Goal: Information Seeking & Learning: Learn about a topic

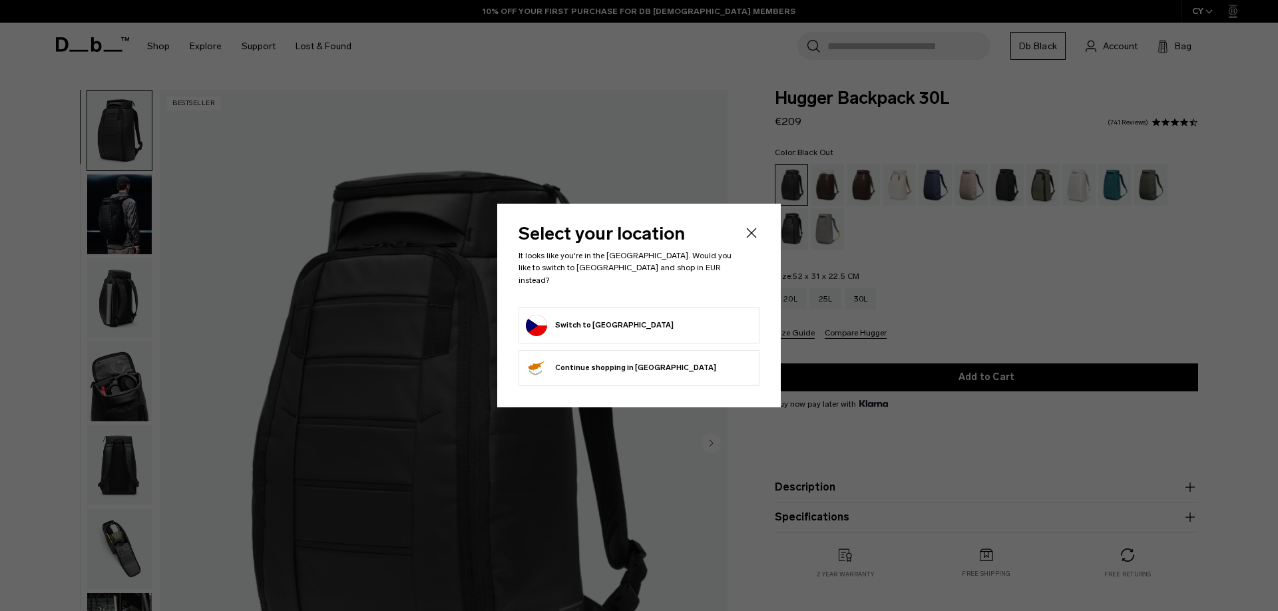
click at [612, 322] on button "Switch to Czechia" at bounding box center [600, 325] width 148 height 21
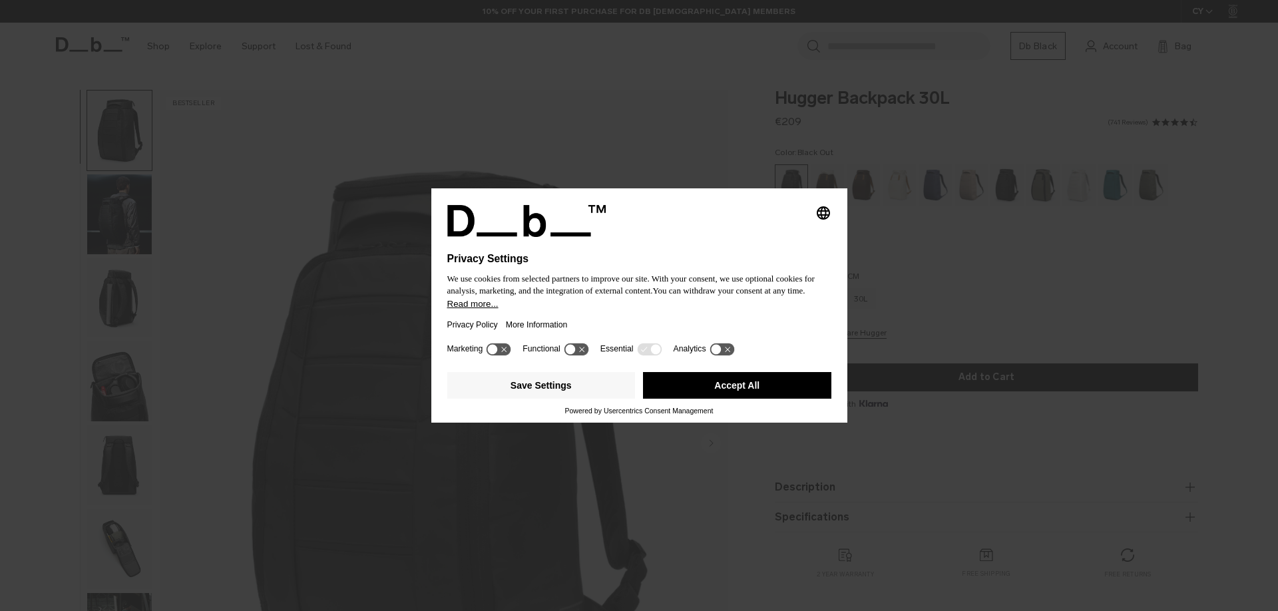
click at [770, 387] on button "Accept All" at bounding box center [737, 385] width 188 height 27
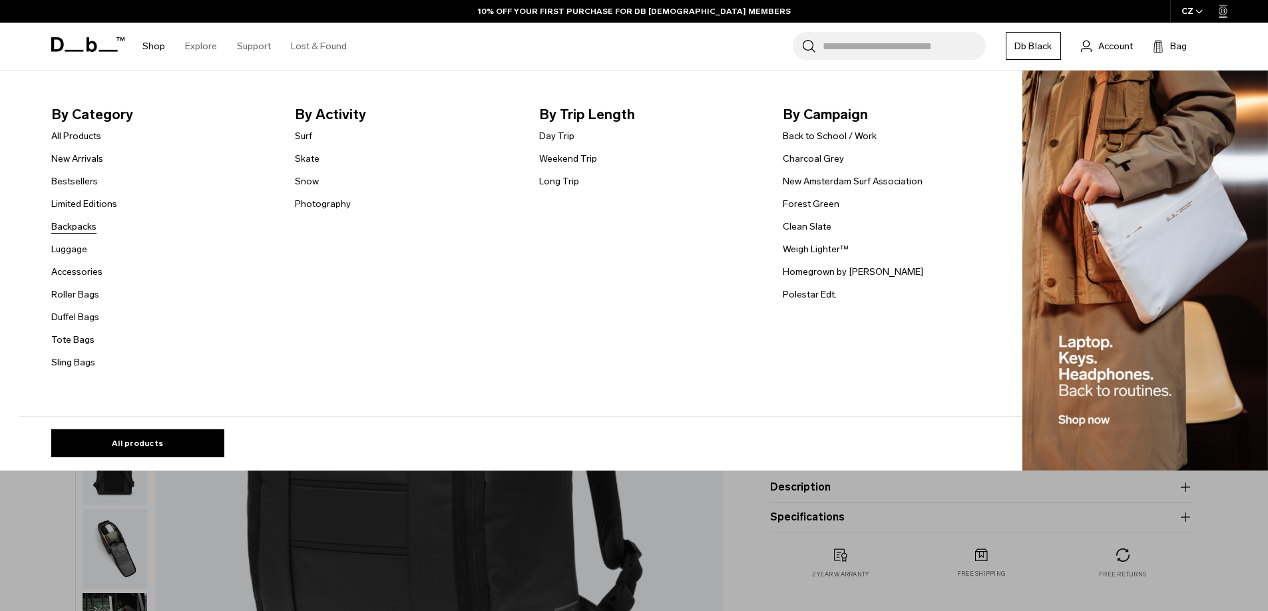
click at [73, 224] on link "Backpacks" at bounding box center [73, 227] width 45 height 14
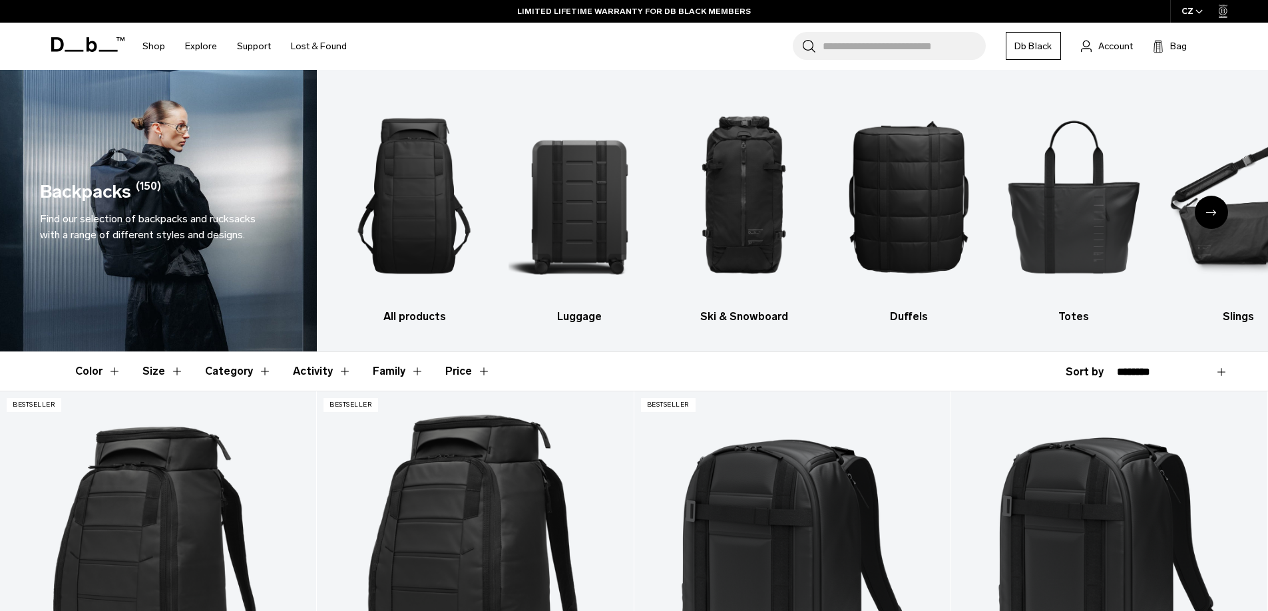
click at [164, 373] on button "Size" at bounding box center [162, 371] width 41 height 39
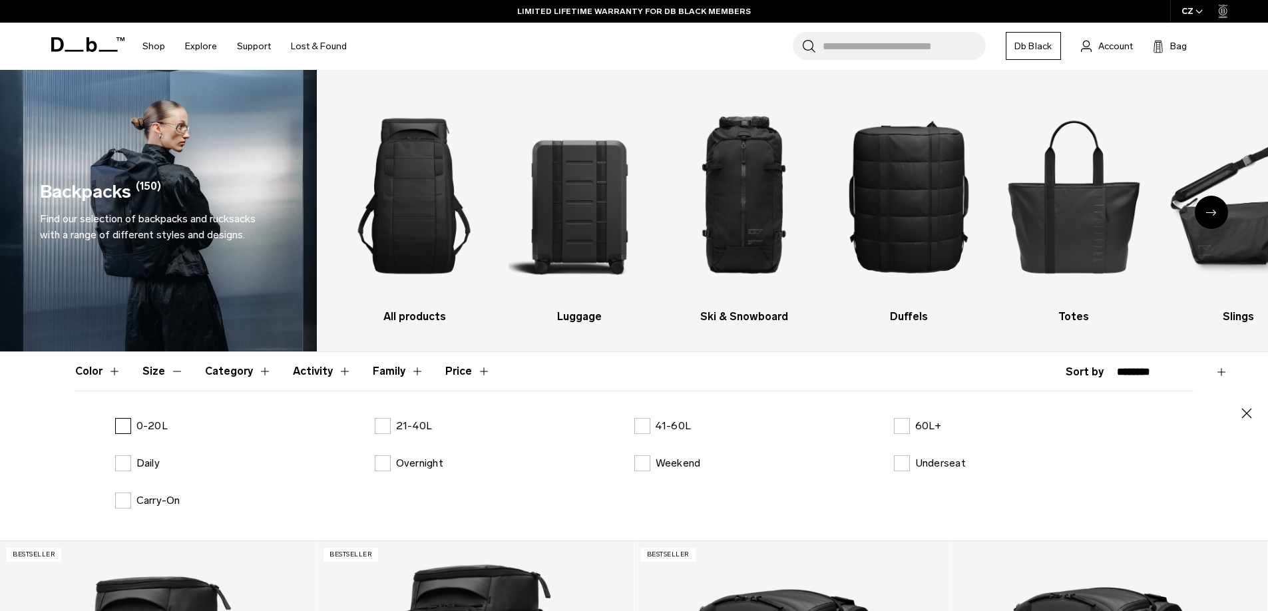
click at [138, 429] on p "0-20L" at bounding box center [151, 426] width 31 height 16
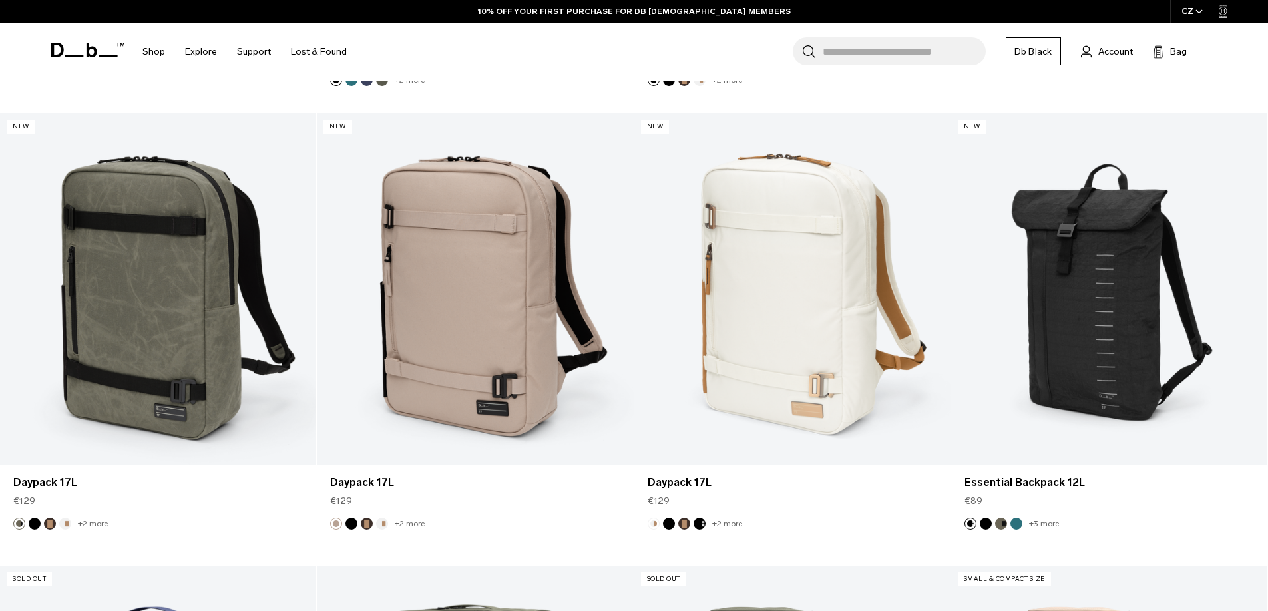
scroll to position [532, 0]
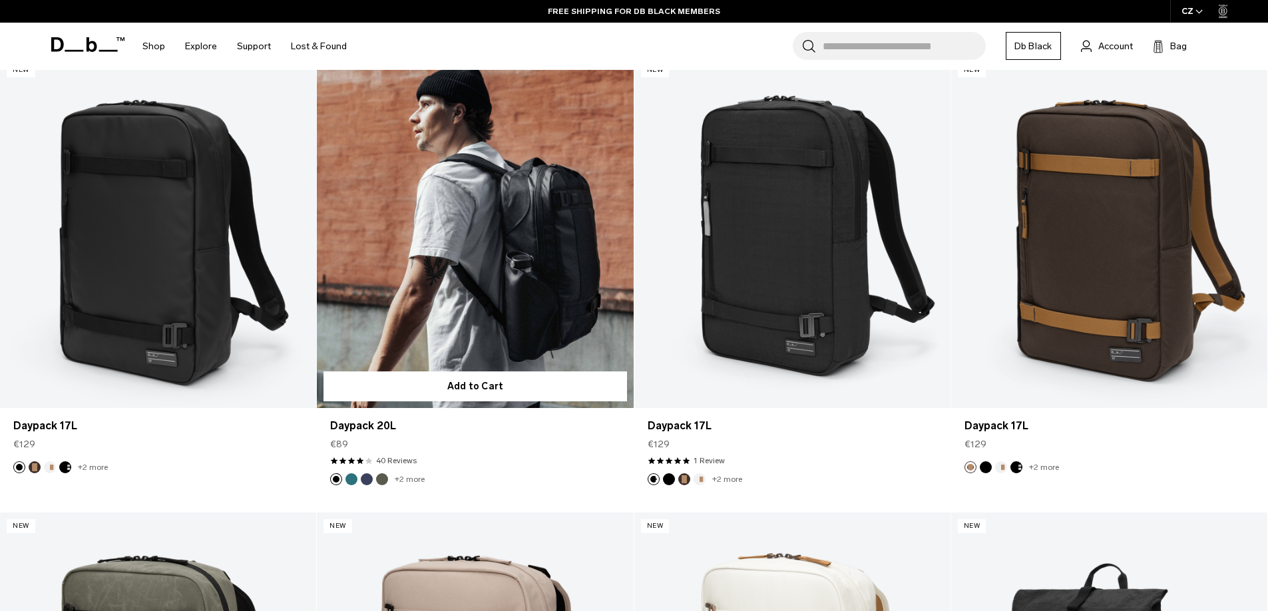
click at [467, 300] on link "Daypack 20L" at bounding box center [475, 232] width 316 height 351
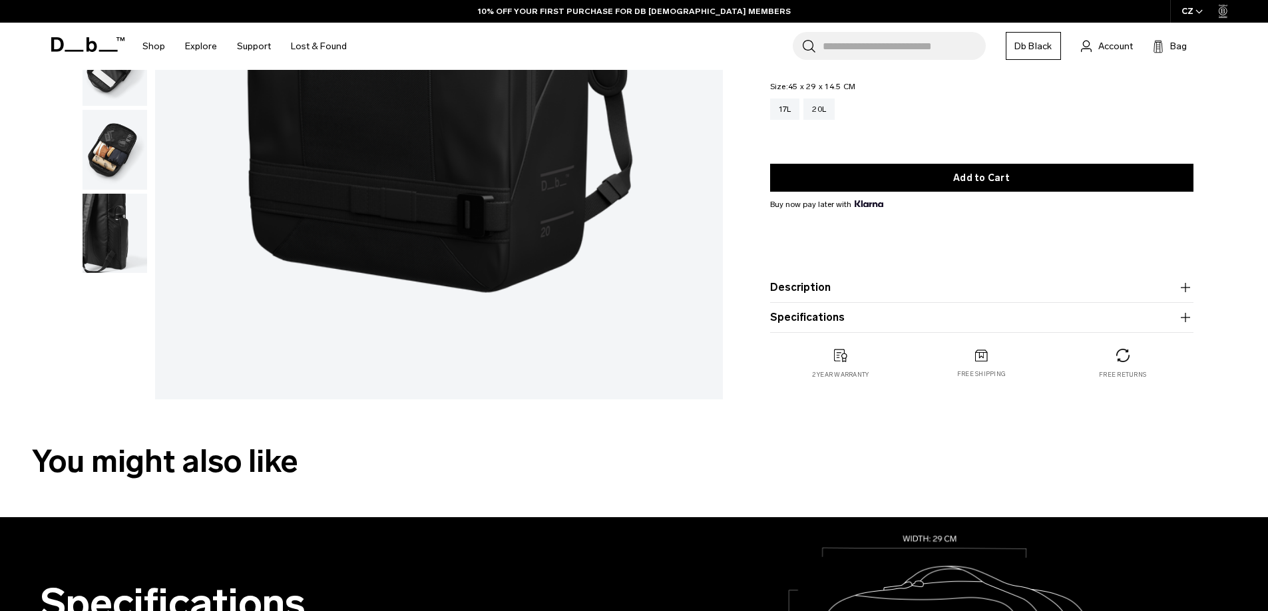
click at [820, 291] on button "Description" at bounding box center [981, 288] width 423 height 16
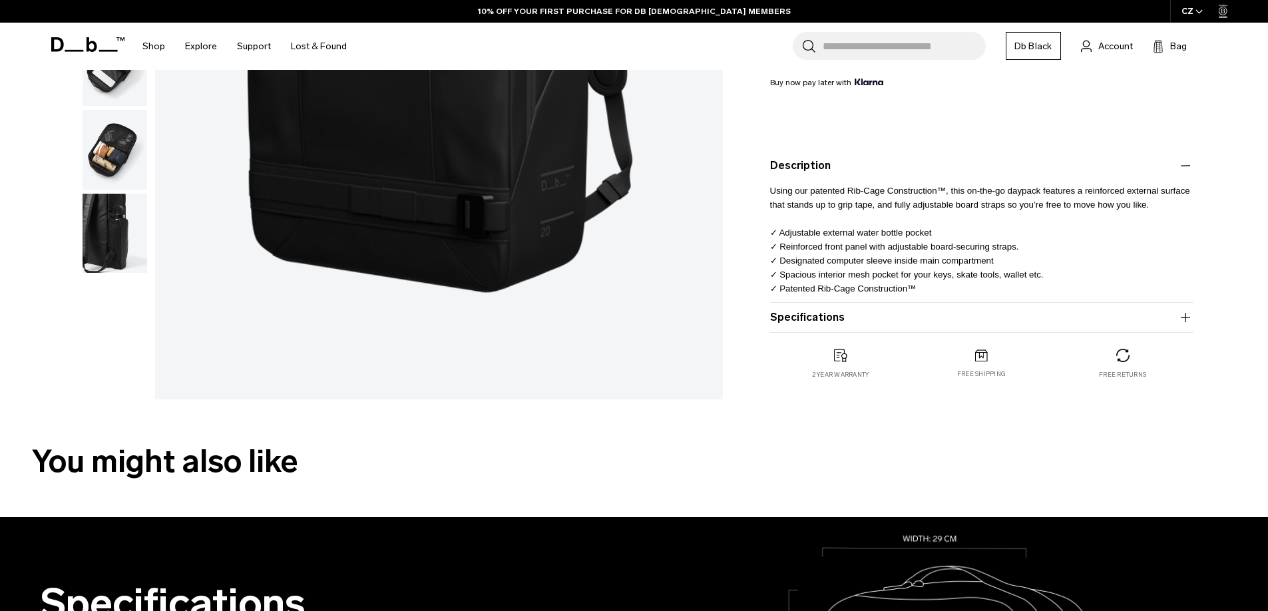
click at [828, 318] on button "Specifications" at bounding box center [981, 318] width 423 height 16
